Goal: Task Accomplishment & Management: Manage account settings

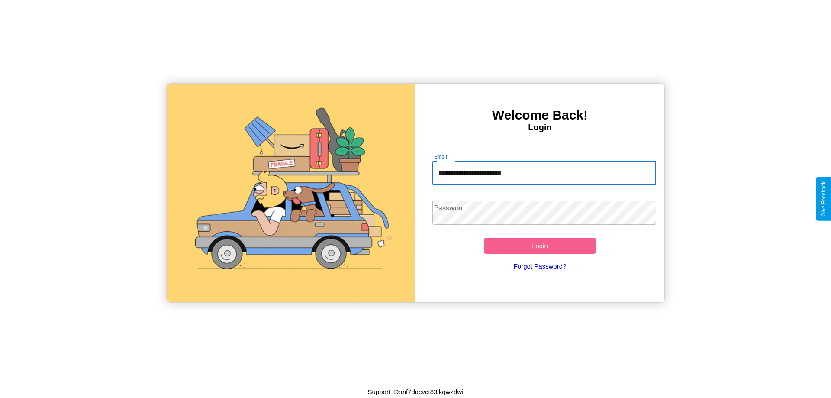
type input "**********"
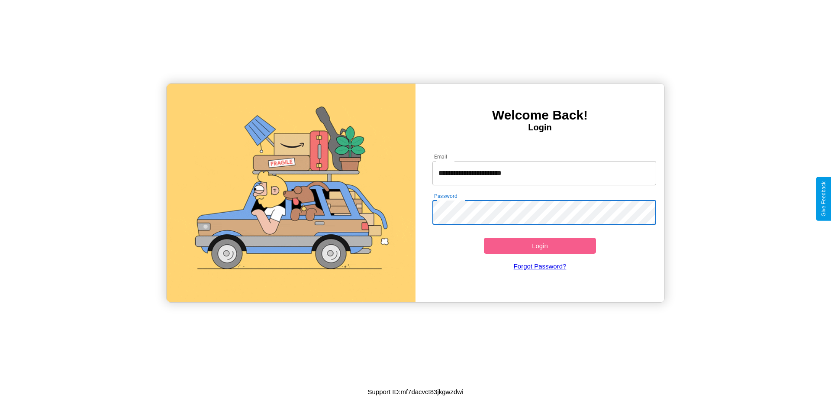
click at [540, 245] on button "Login" at bounding box center [540, 246] width 112 height 16
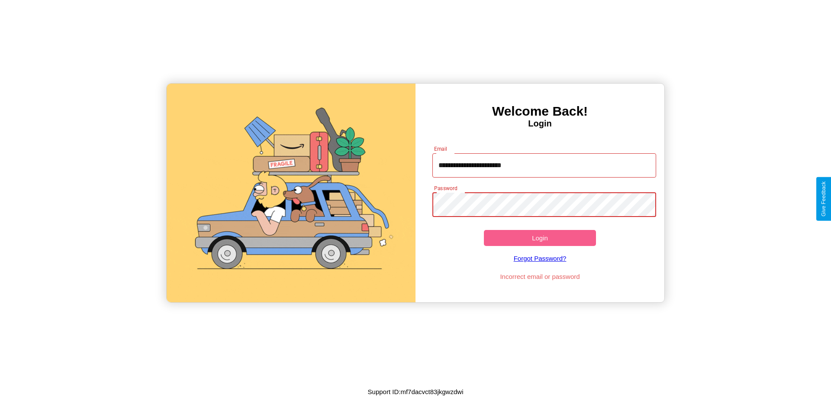
click at [540, 238] on button "Login" at bounding box center [540, 238] width 112 height 16
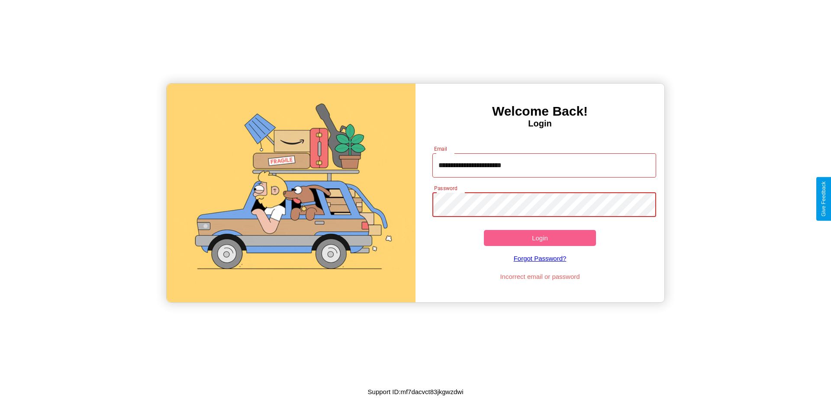
click at [540, 238] on button "Login" at bounding box center [540, 238] width 112 height 16
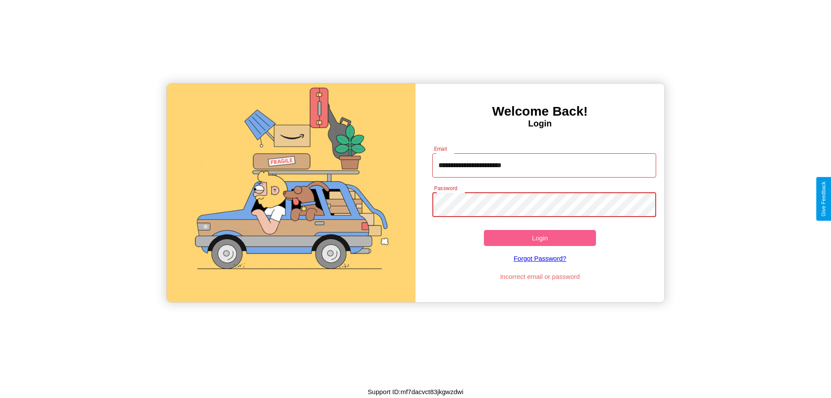
click at [540, 238] on button "Login" at bounding box center [540, 238] width 112 height 16
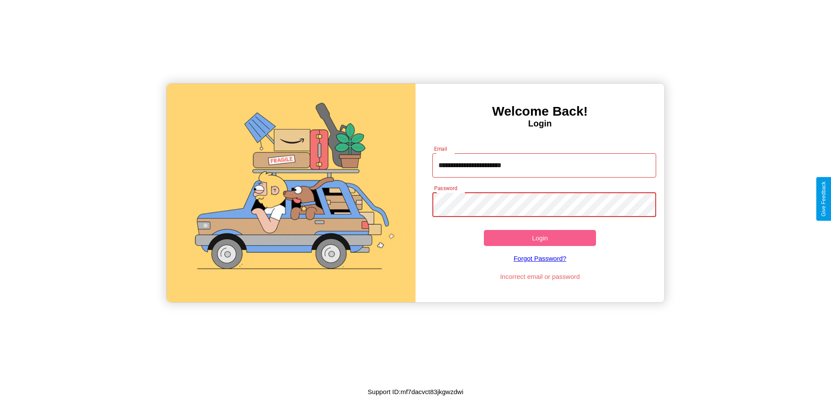
click at [540, 238] on button "Login" at bounding box center [540, 238] width 112 height 16
